Goal: Go to known website: Go to known website

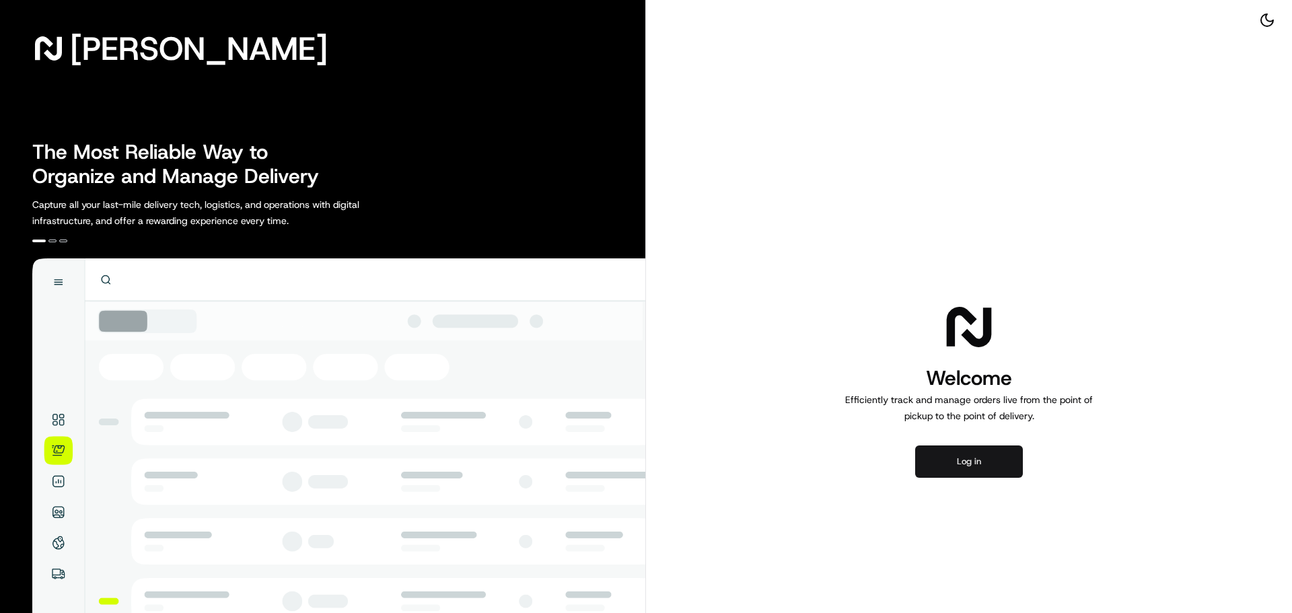
click at [952, 463] on button "Log in" at bounding box center [969, 462] width 108 height 32
